Goal: Information Seeking & Learning: Learn about a topic

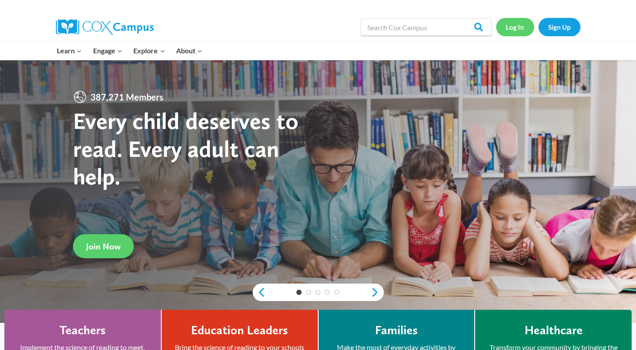
click at [514, 26] on link "Log In" at bounding box center [515, 27] width 38 height 18
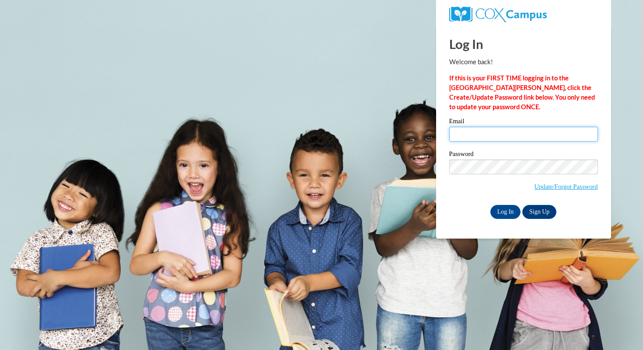
click at [503, 133] on input "Email" at bounding box center [523, 134] width 149 height 15
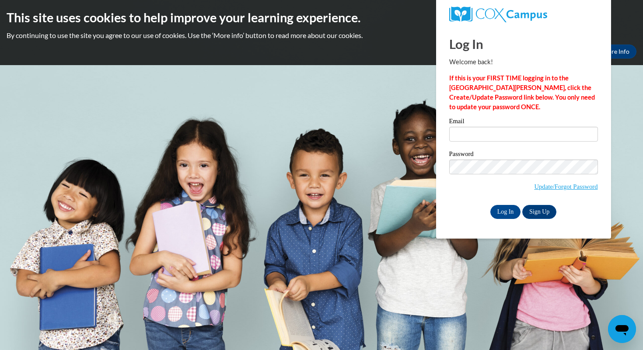
click at [462, 209] on div "Log In Sign Up" at bounding box center [523, 212] width 149 height 14
click at [468, 135] on input "Email" at bounding box center [523, 134] width 149 height 15
type input "emeinhardt@mtsd.k12.wi.us"
click at [507, 208] on input "Log In" at bounding box center [505, 212] width 31 height 14
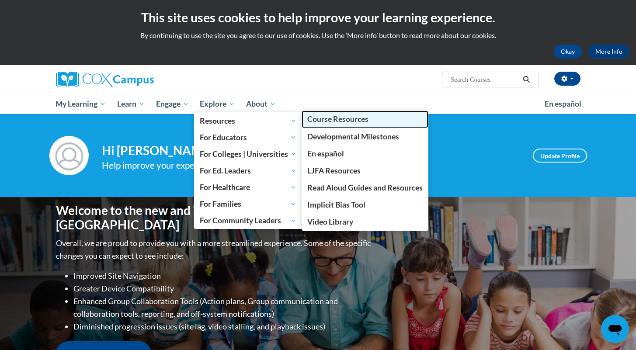
click at [336, 123] on span "Course Resources" at bounding box center [337, 119] width 61 height 9
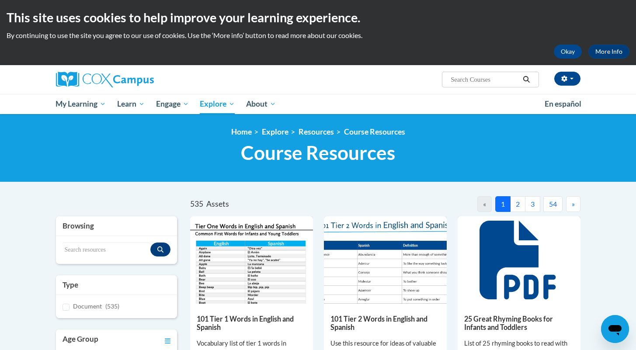
click at [474, 80] on input "Search..." at bounding box center [485, 79] width 70 height 10
type input "vowel valley"
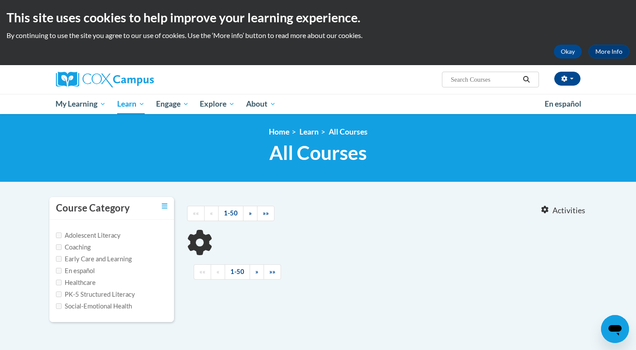
type input "vowel valley"
